Goal: Entertainment & Leisure: Consume media (video, audio)

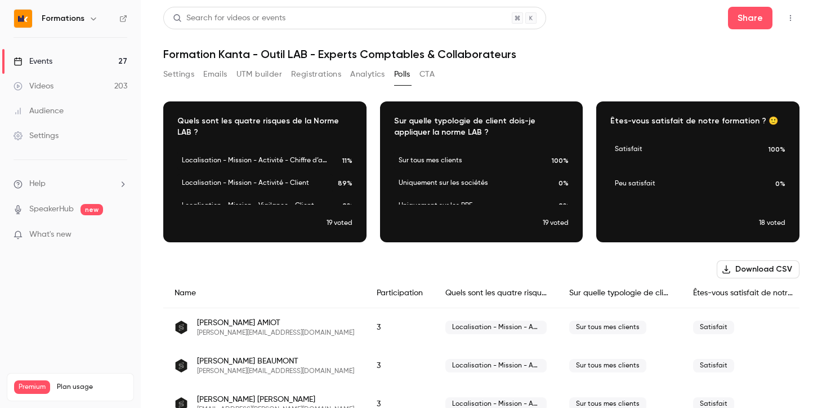
click at [182, 74] on button "Settings" at bounding box center [178, 74] width 31 height 18
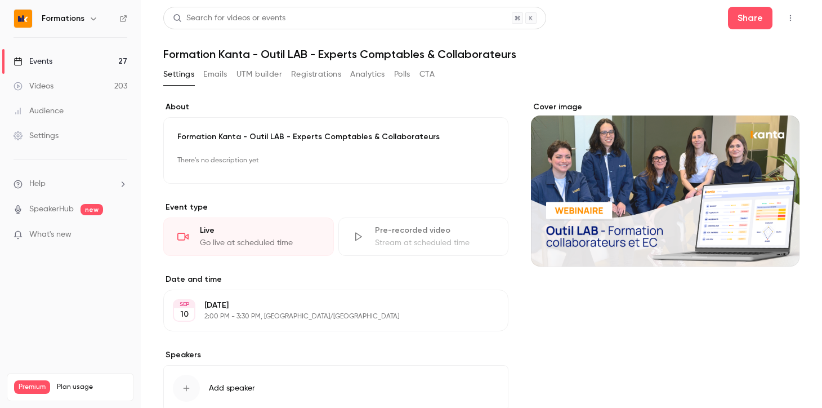
click at [88, 62] on link "Events 27" at bounding box center [70, 61] width 141 height 25
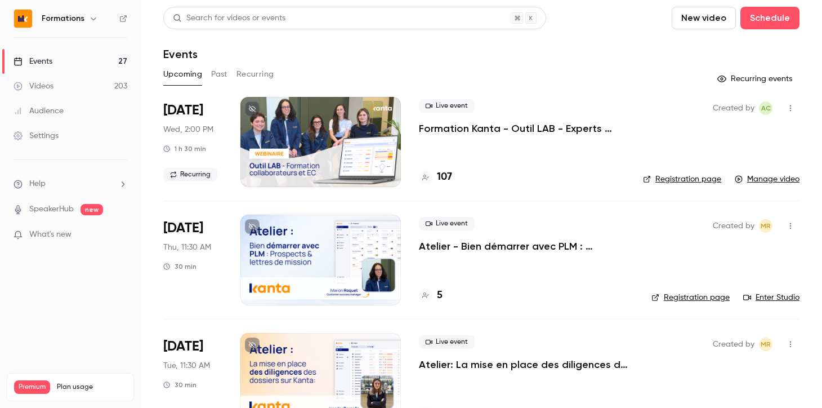
click at [218, 76] on button "Past" at bounding box center [219, 74] width 16 height 18
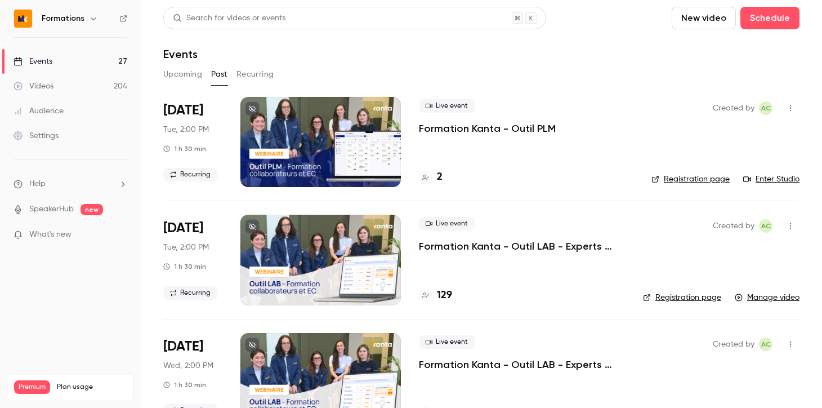
click at [180, 73] on button "Upcoming" at bounding box center [182, 74] width 39 height 18
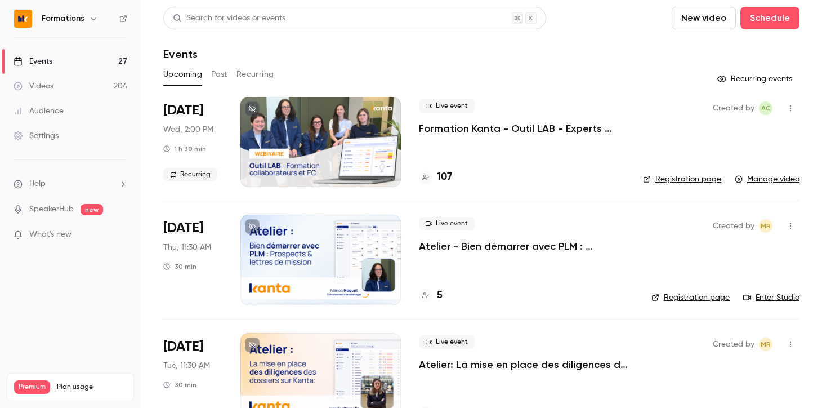
click at [440, 293] on h4 "5" at bounding box center [440, 295] width 6 height 15
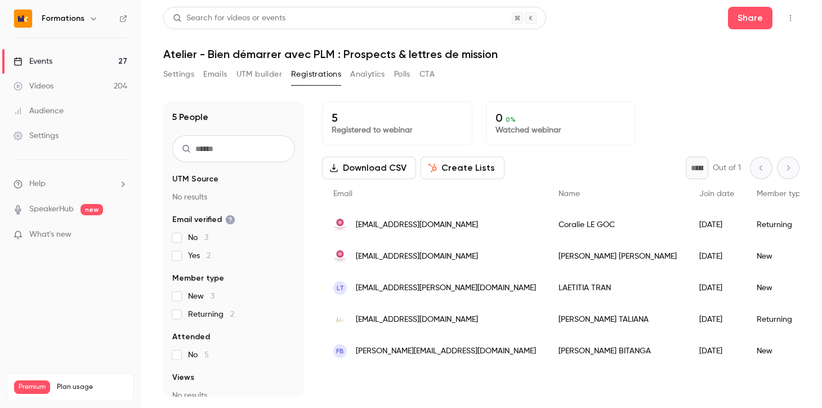
click at [66, 63] on link "Events 27" at bounding box center [70, 61] width 141 height 25
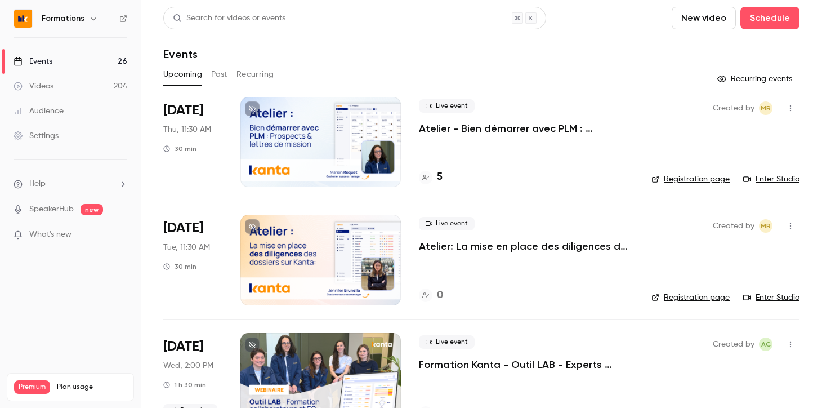
click at [221, 75] on button "Past" at bounding box center [219, 74] width 16 height 18
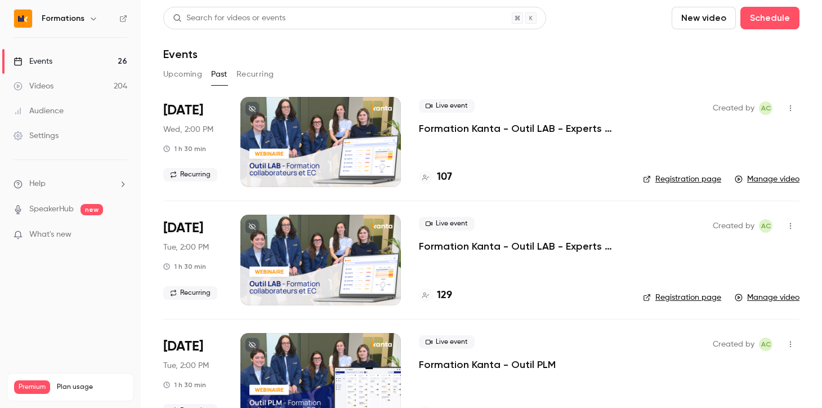
click at [470, 131] on p "Formation Kanta - Outil LAB - Experts Comptables & Collaborateurs" at bounding box center [522, 129] width 206 height 14
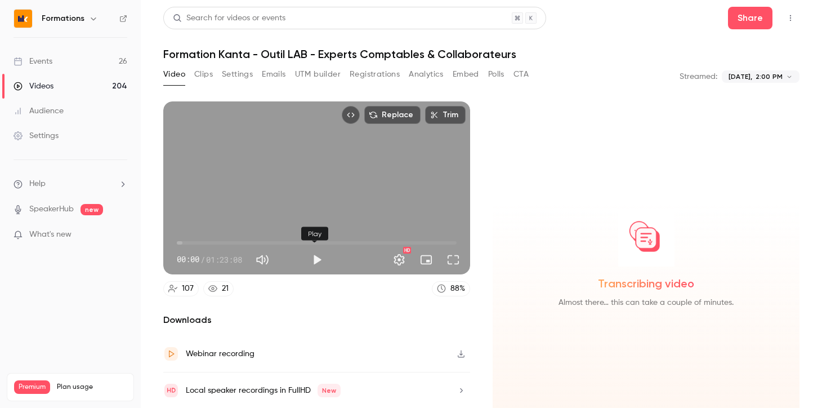
click at [314, 255] on button "Play" at bounding box center [317, 259] width 23 height 23
click at [378, 238] on span "00:08" at bounding box center [317, 243] width 280 height 18
click at [406, 237] on span "01:09:08" at bounding box center [317, 243] width 280 height 18
click at [423, 238] on span "01:14:13" at bounding box center [317, 243] width 280 height 18
click at [430, 239] on span "01:16:16" at bounding box center [317, 243] width 280 height 18
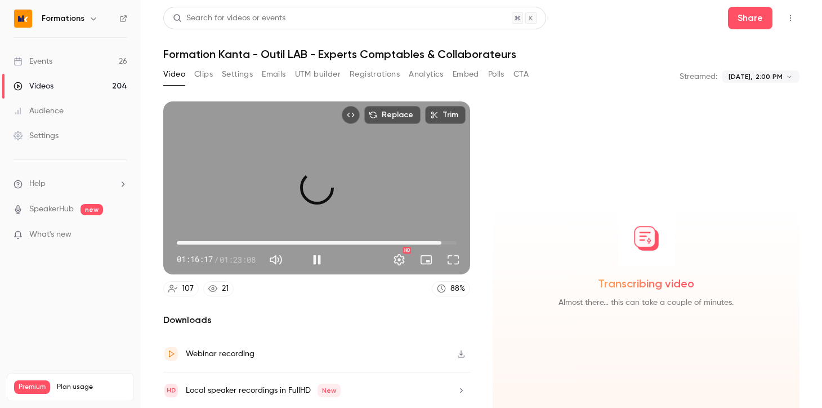
click at [438, 239] on span "01:18:38" at bounding box center [317, 243] width 280 height 18
click at [448, 257] on button "Full screen" at bounding box center [453, 259] width 23 height 23
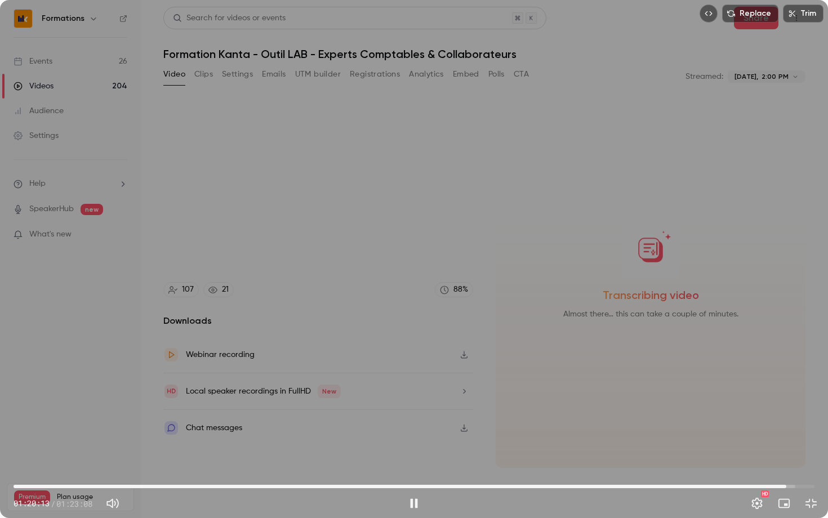
click at [786, 407] on span "01:20:13" at bounding box center [414, 487] width 801 height 18
click at [792, 407] on span "01:20:14" at bounding box center [414, 487] width 801 height 18
click at [798, 407] on span "01:20:53" at bounding box center [414, 487] width 801 height 18
click at [805, 407] on span "01:21:36" at bounding box center [414, 487] width 801 height 18
click at [807, 407] on span "01:22:13" at bounding box center [805, 486] width 3 height 3
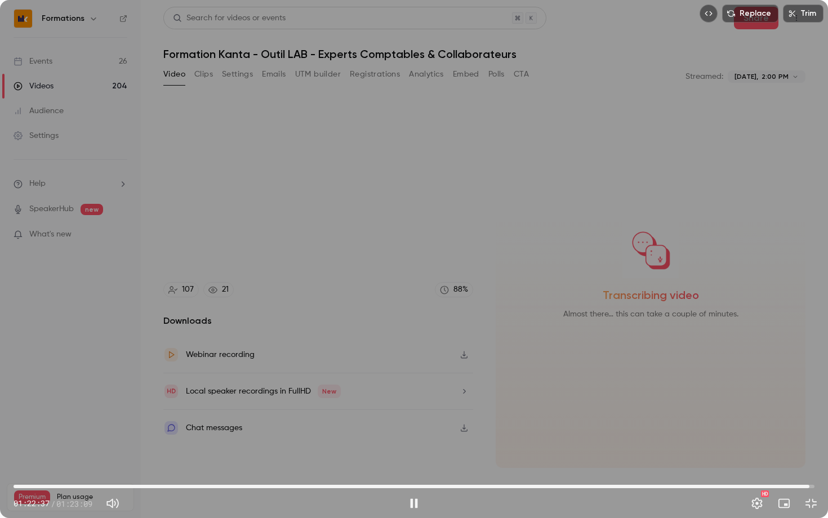
click at [811, 407] on span "01:22:37" at bounding box center [809, 486] width 3 height 3
click at [814, 407] on span "01:22:59" at bounding box center [812, 486] width 3 height 3
click at [408, 407] on button "Play" at bounding box center [414, 503] width 23 height 23
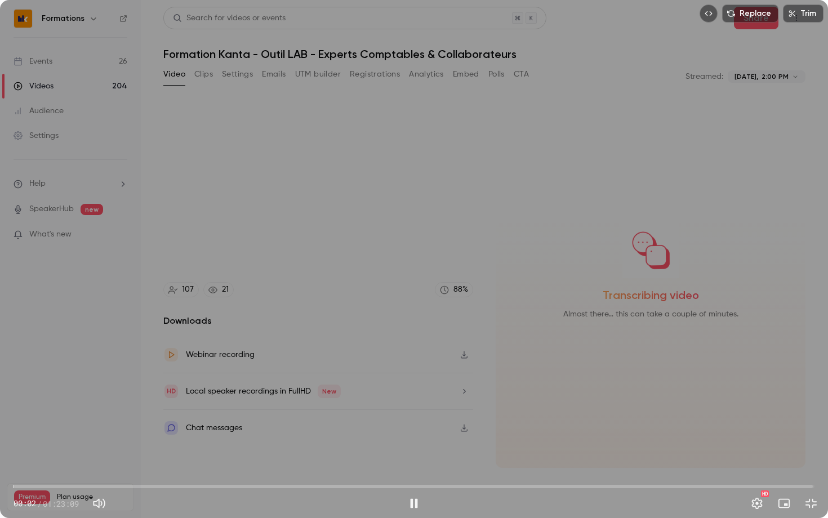
click at [802, 407] on span "00:02" at bounding box center [414, 487] width 801 height 18
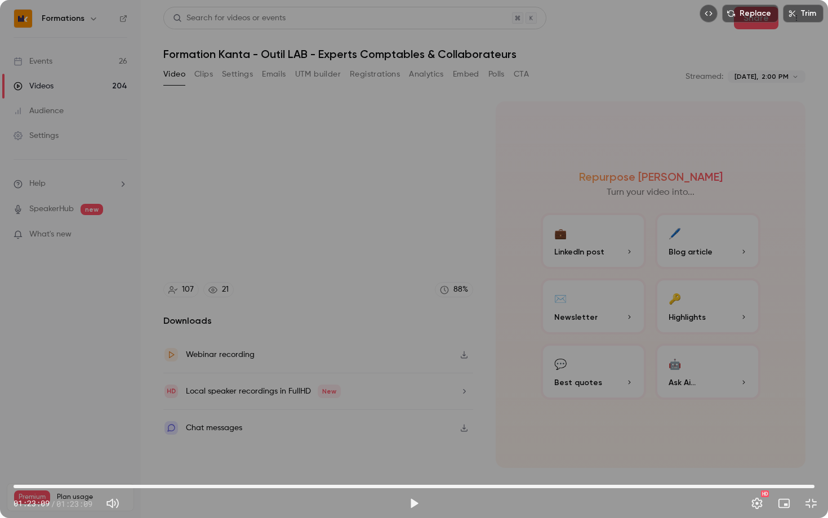
click at [551, 407] on span "01:23:09" at bounding box center [414, 487] width 801 height 18
click at [583, 407] on span "55:47" at bounding box center [414, 487] width 801 height 18
click at [624, 407] on span "59:10" at bounding box center [414, 487] width 801 height 18
click at [649, 407] on span "01:05:57" at bounding box center [414, 487] width 801 height 18
click at [667, 407] on span "01:05:57" at bounding box center [414, 487] width 801 height 18
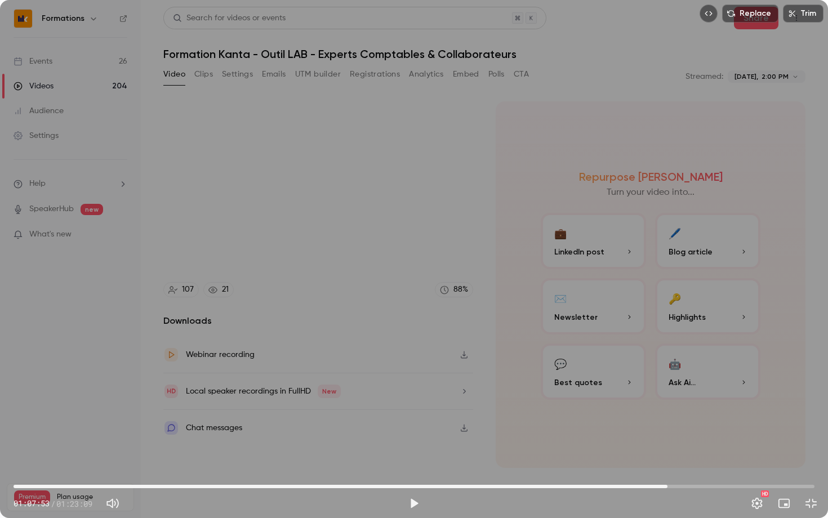
click at [680, 407] on span "01:07:53" at bounding box center [414, 487] width 801 height 18
click at [691, 407] on span "01:10:20" at bounding box center [414, 487] width 801 height 18
click at [706, 407] on span "01:11:55" at bounding box center [414, 487] width 801 height 18
click at [713, 407] on span "01:11:55" at bounding box center [414, 487] width 801 height 18
click at [725, 407] on span "01:13:51" at bounding box center [414, 487] width 801 height 18
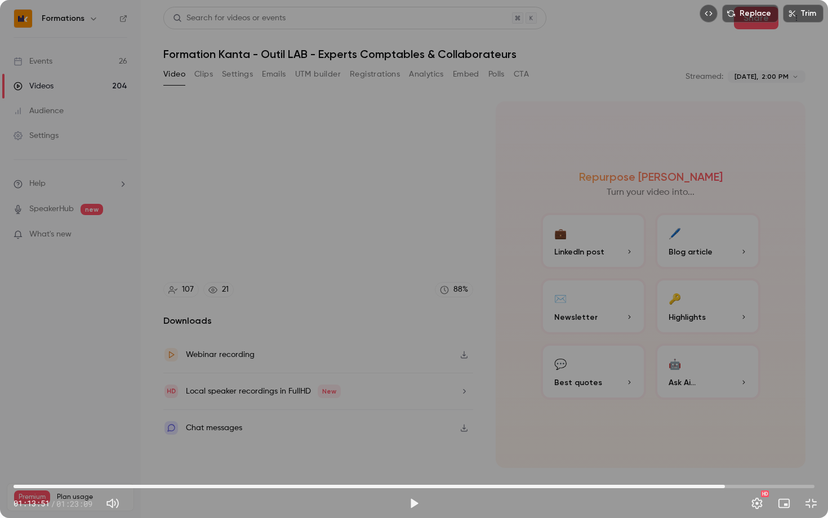
click at [746, 407] on span "01:13:51" at bounding box center [414, 487] width 801 height 18
click at [765, 407] on span "01:16:04" at bounding box center [414, 487] width 801 height 18
type input "******"
click at [773, 407] on span "01:18:53" at bounding box center [414, 487] width 801 height 18
